Goal: Ask a question

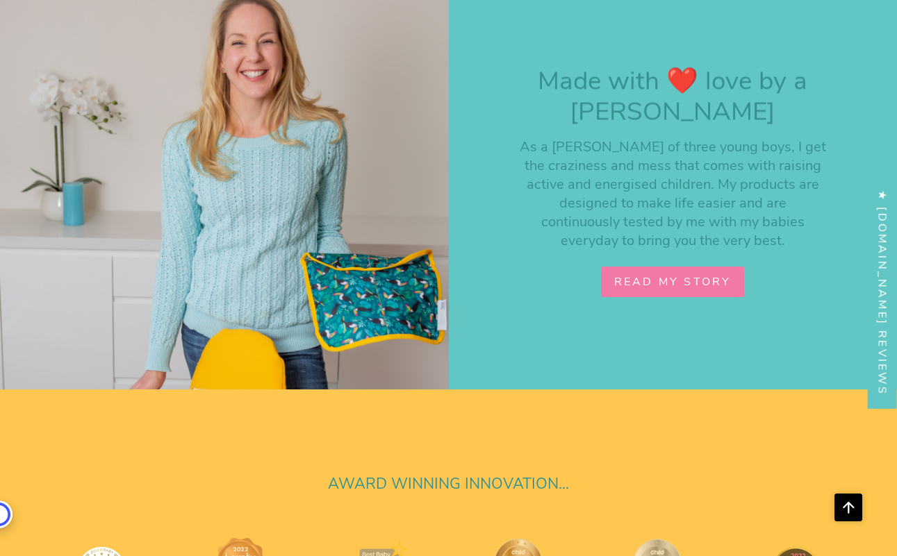
scroll to position [4477, 0]
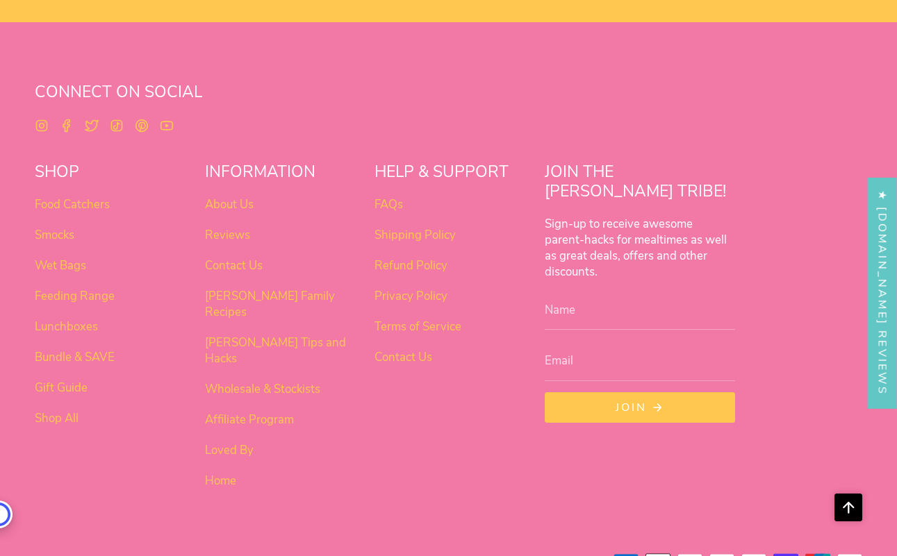
click at [436, 352] on li "Contact Us" at bounding box center [448, 357] width 148 height 16
click at [422, 351] on link "Contact Us" at bounding box center [403, 357] width 58 height 16
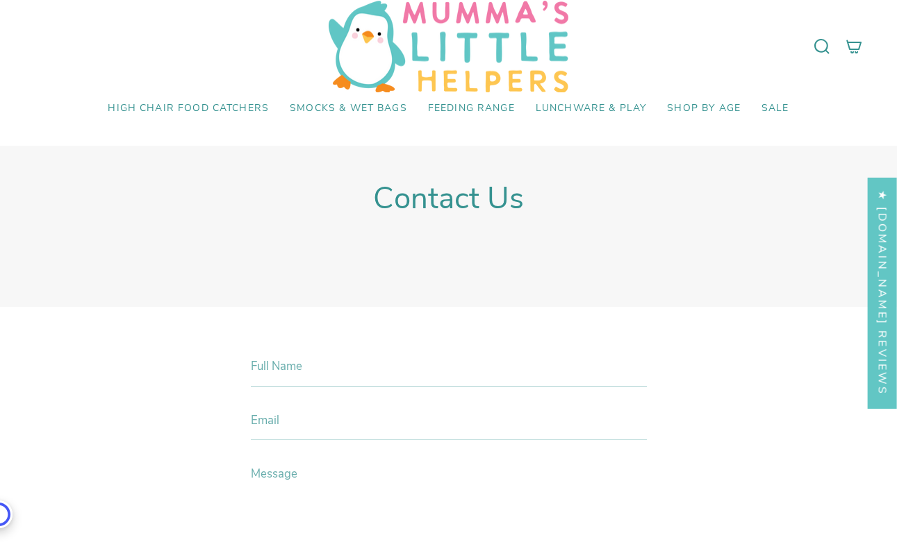
scroll to position [163, 0]
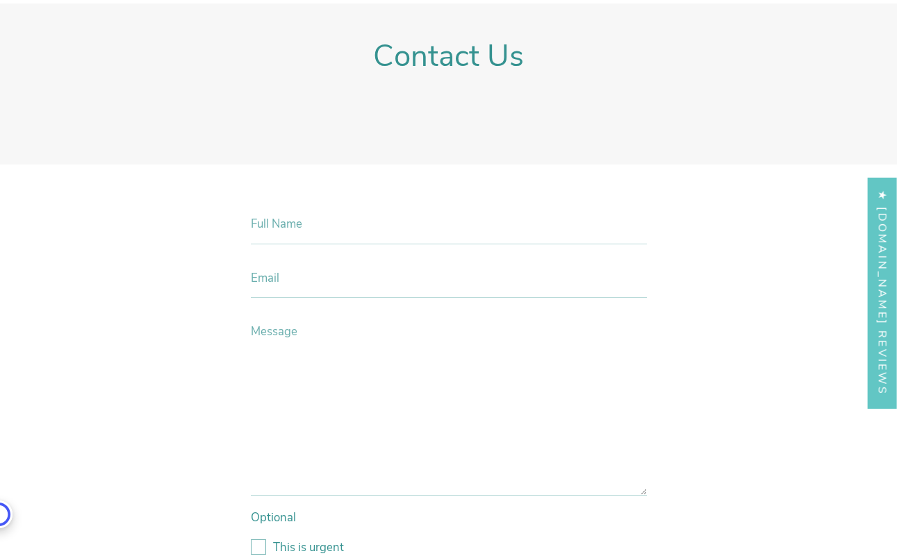
click at [322, 239] on input "Full Name" at bounding box center [449, 224] width 396 height 40
type input "[PERSON_NAME]"
type input "[EMAIL_ADDRESS][DOMAIN_NAME]"
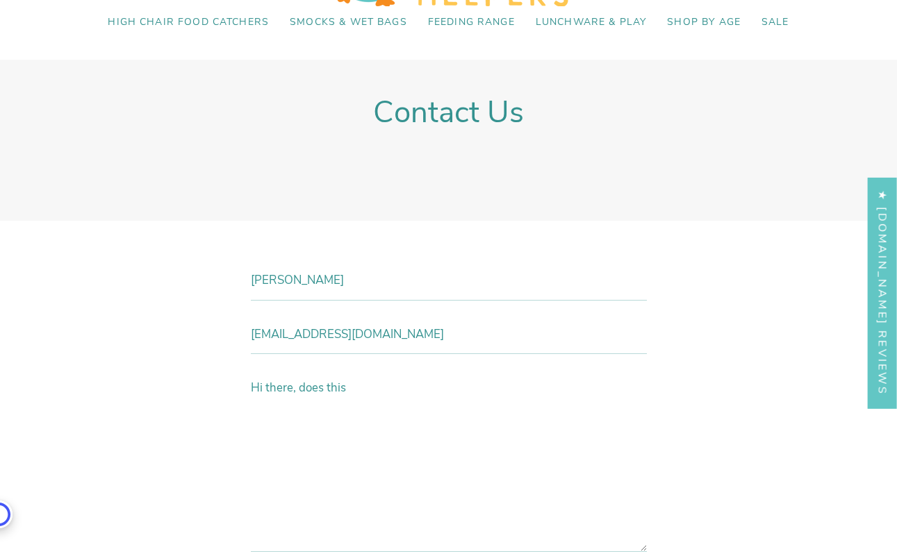
scroll to position [119, 0]
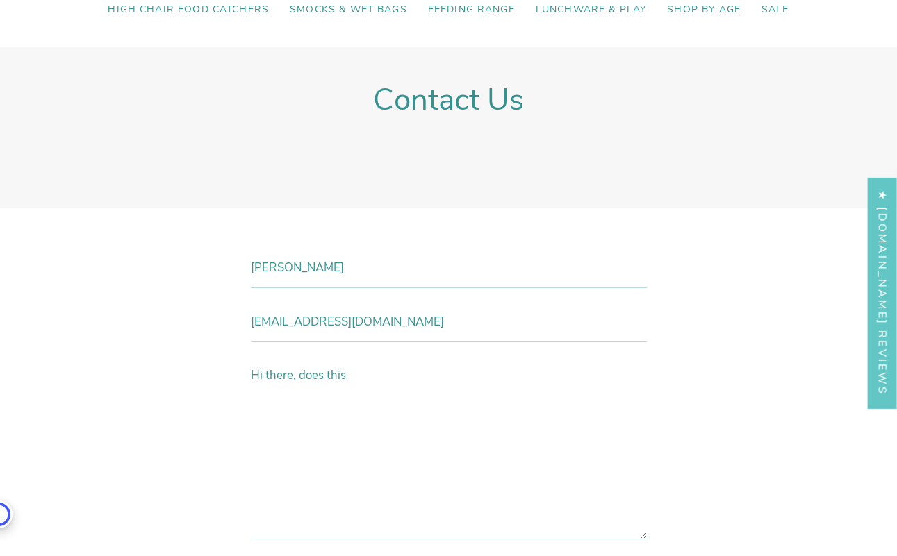
click at [338, 373] on textarea "Hi there, does this" at bounding box center [449, 448] width 396 height 184
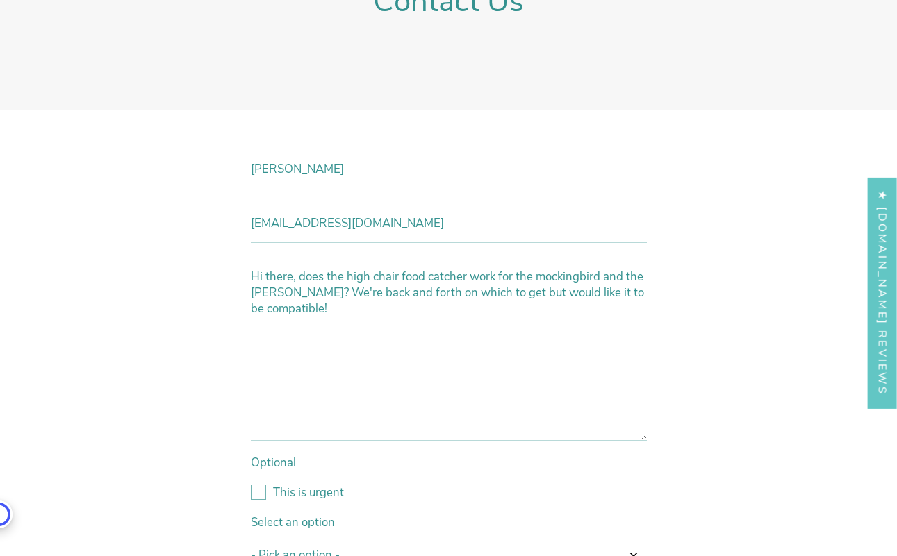
scroll to position [295, 0]
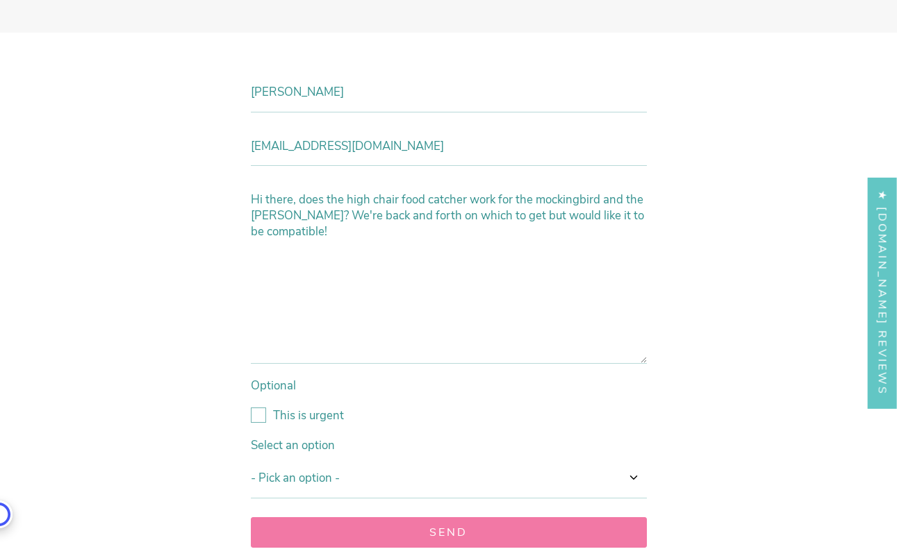
type textarea "Hi there, does the high chair food catcher work for the mockingbird and the [PE…"
click at [293, 486] on select "- Pick an option - Option one Option two Option three Option four Option five" at bounding box center [449, 478] width 396 height 40
click at [439, 527] on button "Send" at bounding box center [449, 533] width 396 height 31
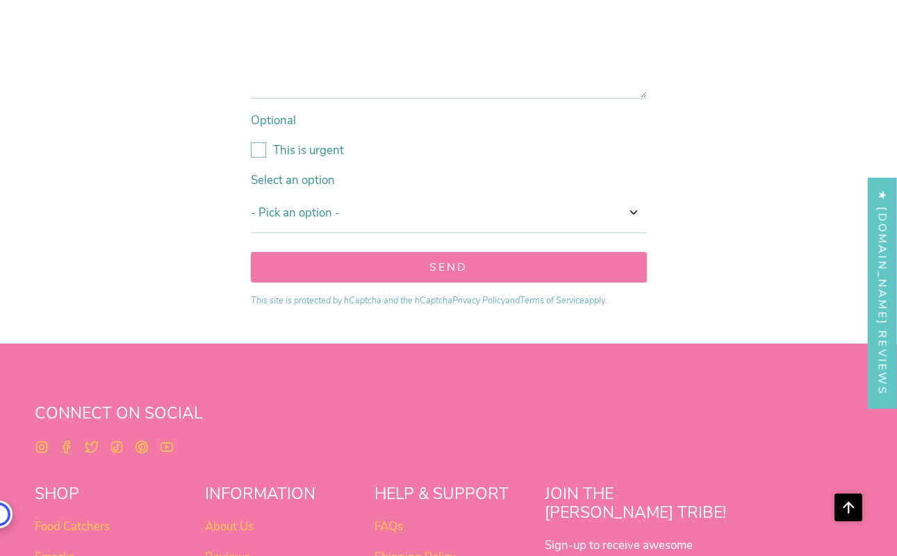
scroll to position [754, 0]
